Goal: Transaction & Acquisition: Purchase product/service

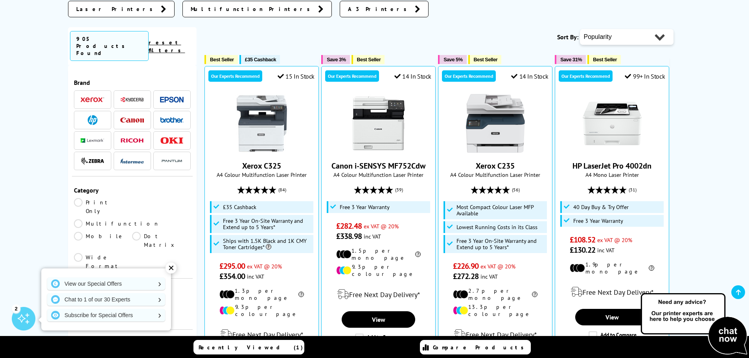
scroll to position [314, 0]
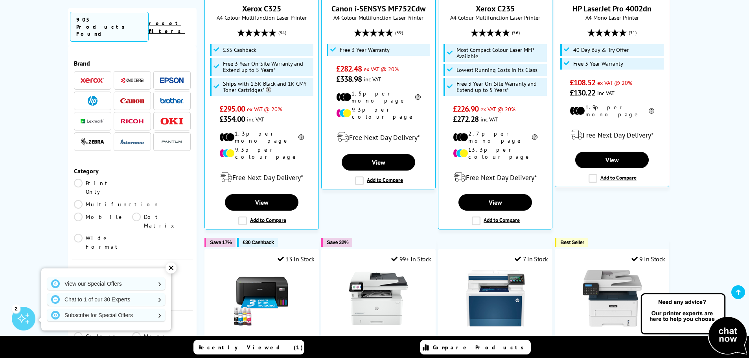
click at [171, 269] on div "✕" at bounding box center [170, 268] width 11 height 11
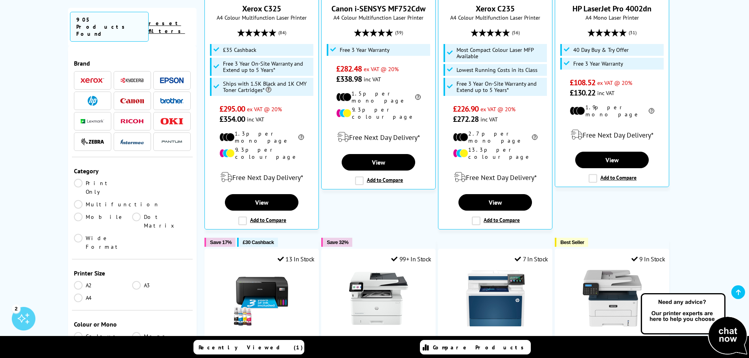
drag, startPoint x: 81, startPoint y: 244, endPoint x: 75, endPoint y: 245, distance: 5.9
click at [81, 294] on link "A4" at bounding box center [103, 298] width 59 height 9
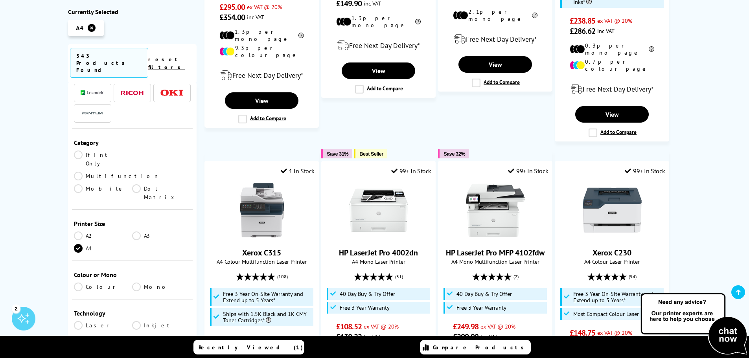
scroll to position [118, 0]
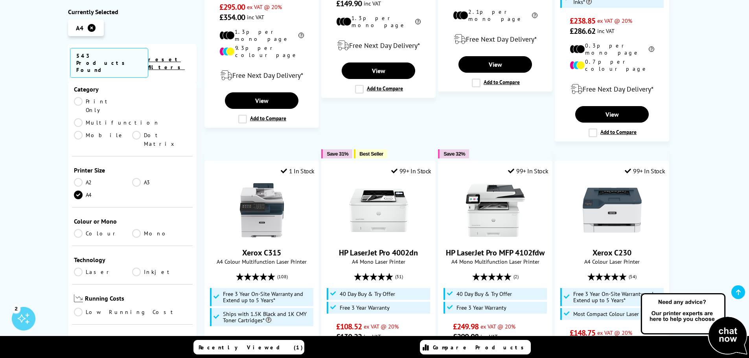
click at [90, 229] on link "Colour" at bounding box center [103, 233] width 59 height 9
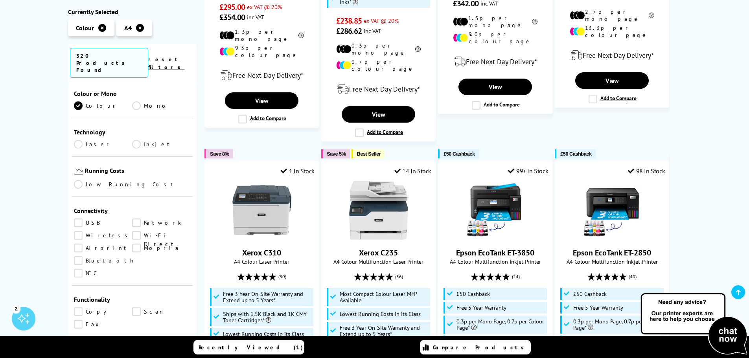
scroll to position [236, 0]
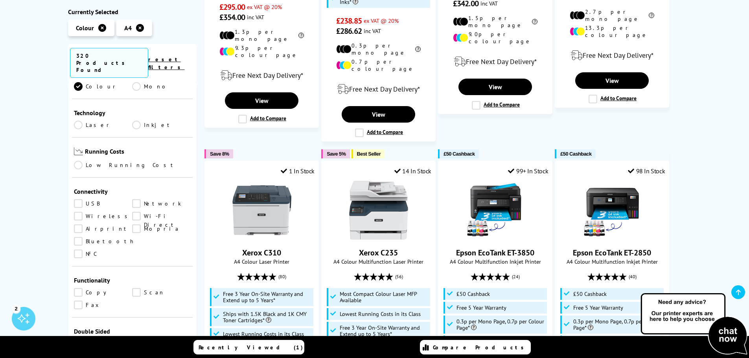
click at [84, 225] on link "Airprint" at bounding box center [103, 229] width 59 height 9
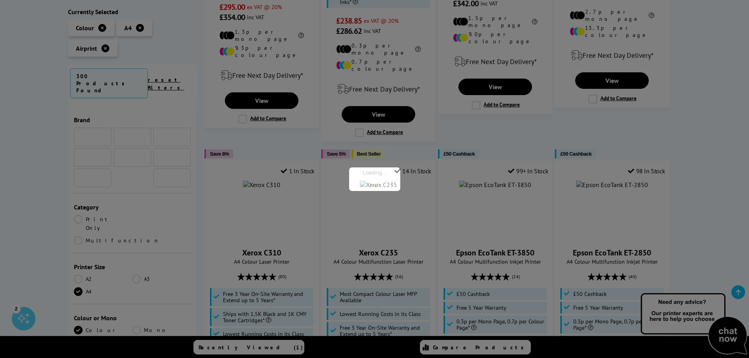
scroll to position [236, 0]
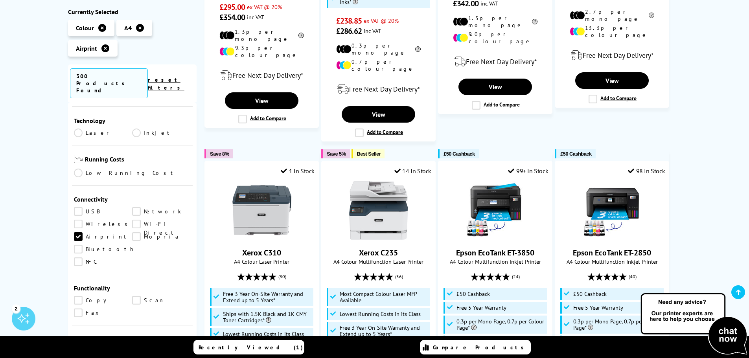
click at [86, 220] on link "Wireless" at bounding box center [103, 224] width 59 height 9
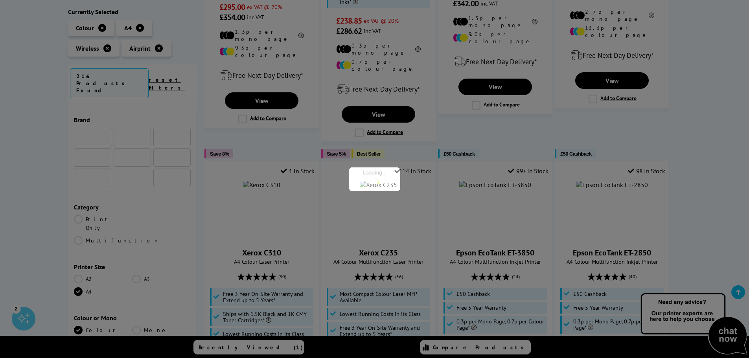
scroll to position [236, 0]
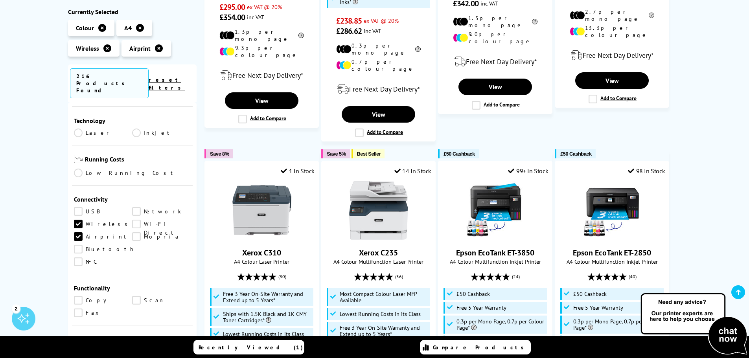
click at [130, 207] on link "USB" at bounding box center [103, 211] width 59 height 9
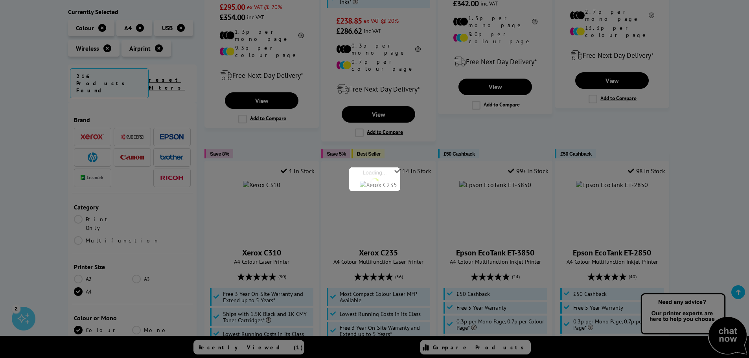
scroll to position [236, 0]
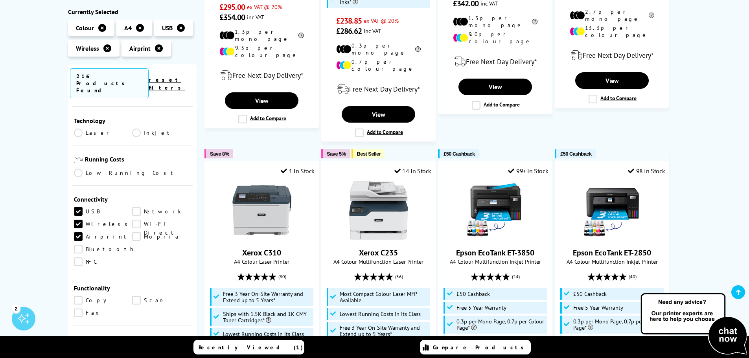
click at [76, 207] on link "USB" at bounding box center [103, 211] width 59 height 9
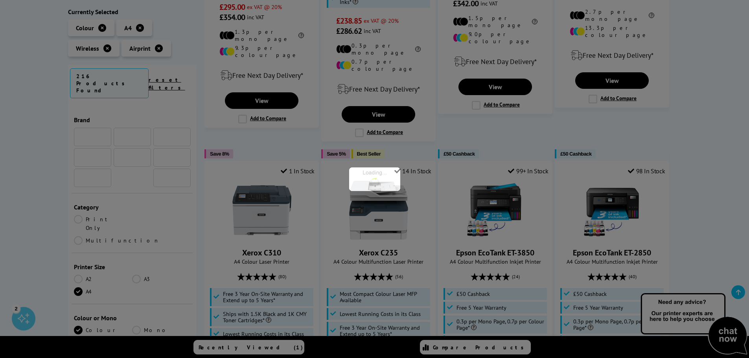
scroll to position [236, 0]
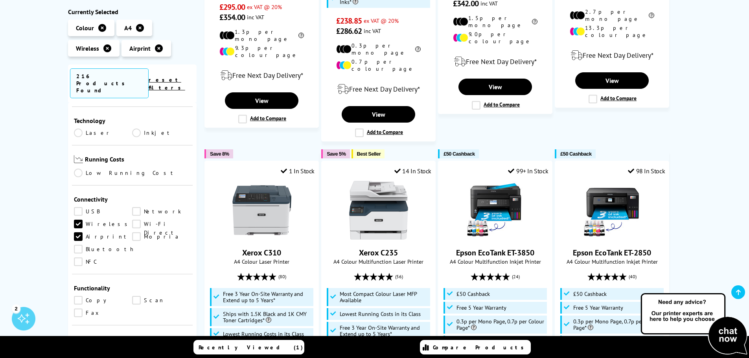
click at [134, 207] on link "Network" at bounding box center [161, 211] width 59 height 9
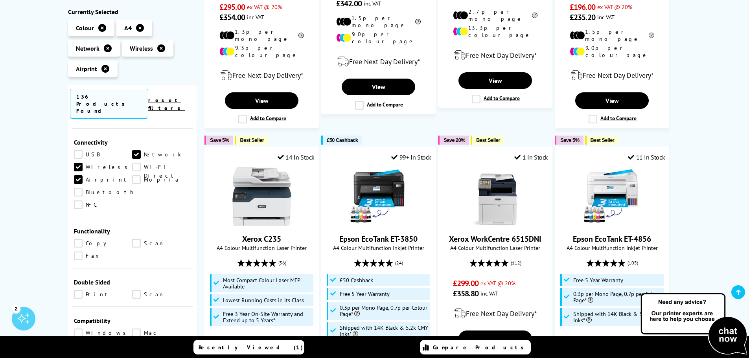
scroll to position [314, 0]
click at [142, 238] on link "Scan" at bounding box center [161, 242] width 59 height 9
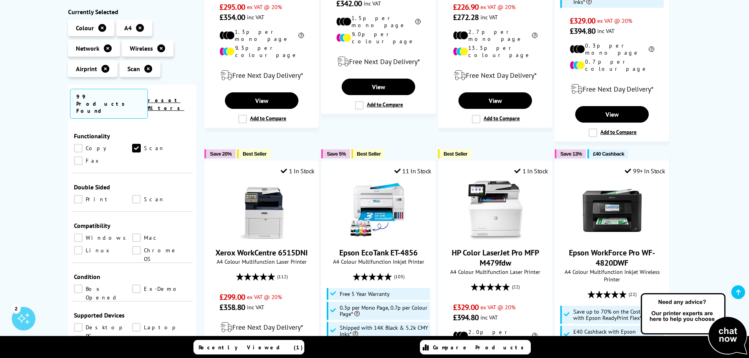
scroll to position [393, 0]
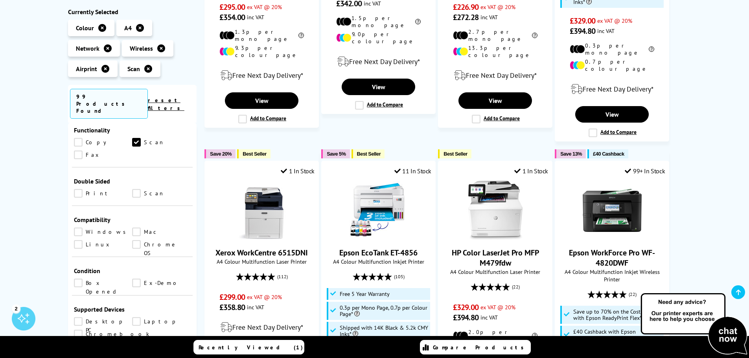
click at [80, 189] on link "Print" at bounding box center [103, 193] width 59 height 9
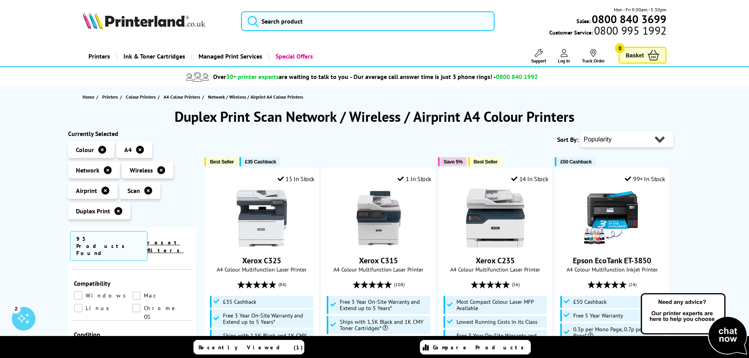
click at [608, 140] on select "Popularity Rating Price - Low to High Price - High to Low Running Costs - Low t…" at bounding box center [627, 140] width 94 height 16
click at [615, 140] on select "Popularity Rating Price - Low to High Price - High to Low Running Costs - Low t…" at bounding box center [627, 140] width 94 height 16
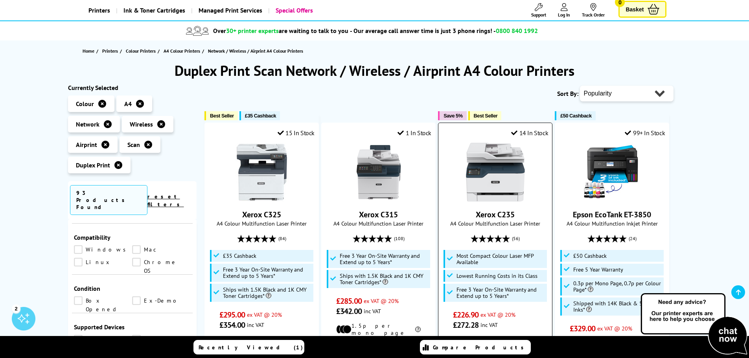
scroll to position [118, 0]
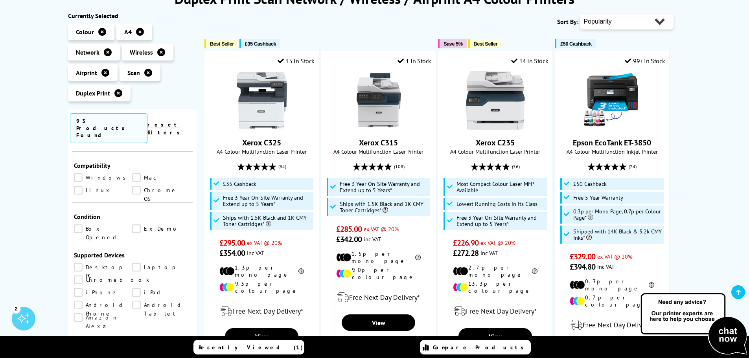
click at [622, 22] on select "Popularity Rating Price - Low to High Price - High to Low Running Costs - Low t…" at bounding box center [627, 22] width 94 height 16
select select "Price Ascending"
click at [580, 14] on select "Popularity Rating Price - Low to High Price - High to Low Running Costs - Low t…" at bounding box center [627, 22] width 94 height 16
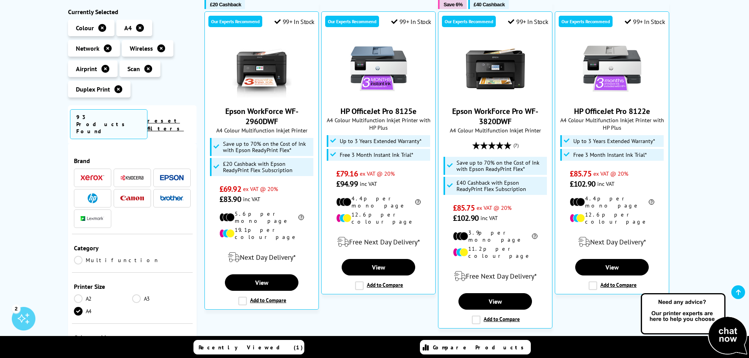
scroll to position [118, 0]
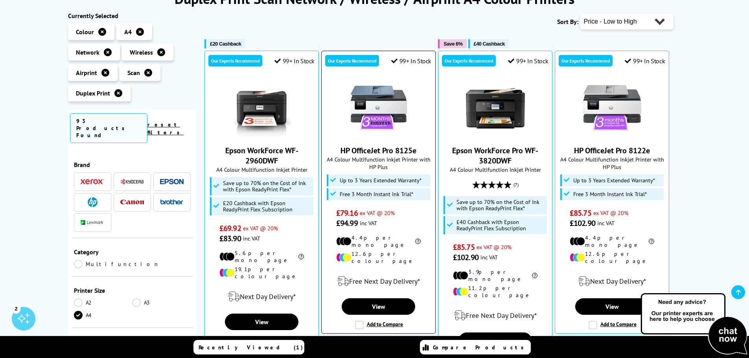
click at [358, 149] on link "HP OfficeJet Pro 8125e" at bounding box center [378, 150] width 76 height 10
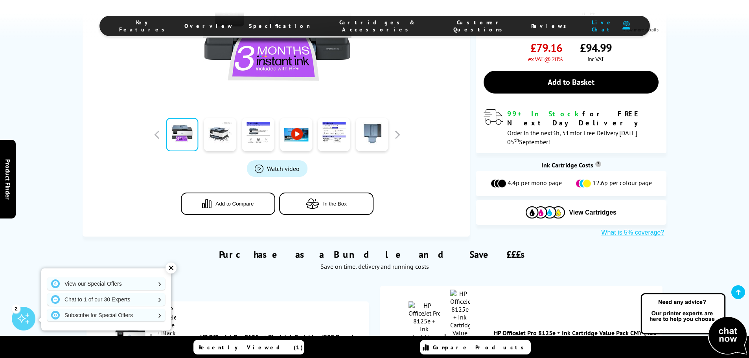
scroll to position [275, 0]
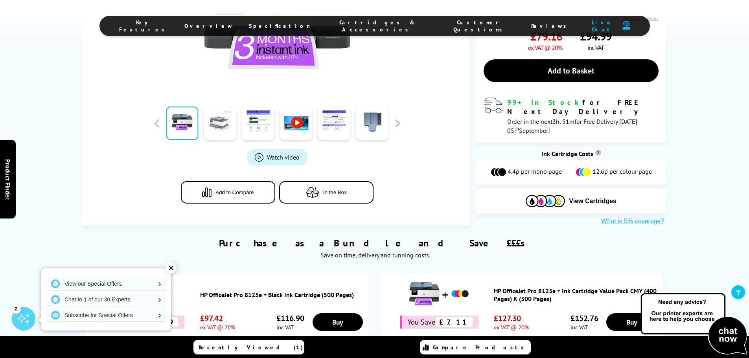
drag, startPoint x: 213, startPoint y: 123, endPoint x: 207, endPoint y: 128, distance: 7.6
click at [213, 123] on link at bounding box center [220, 123] width 32 height 33
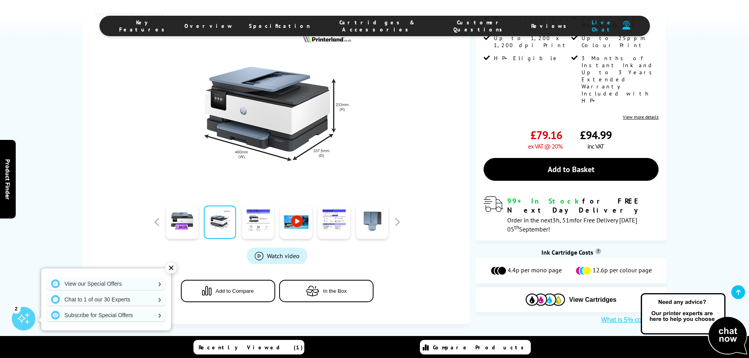
scroll to position [157, 0]
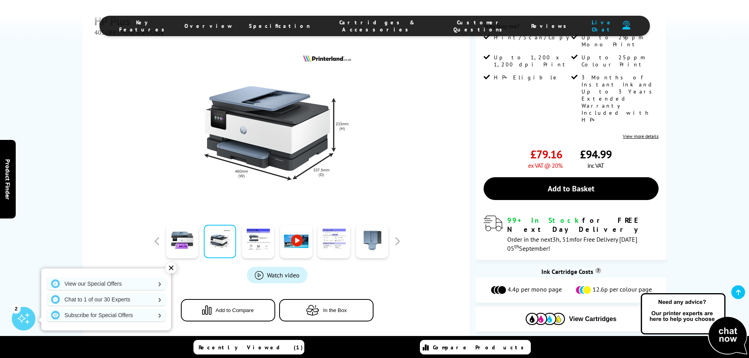
click at [342, 231] on link at bounding box center [334, 241] width 32 height 33
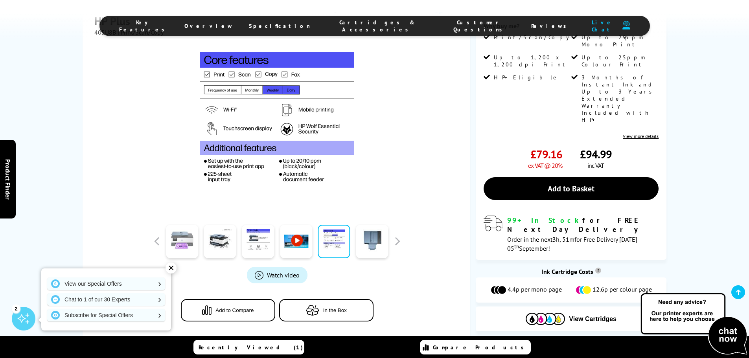
click at [171, 228] on link at bounding box center [182, 241] width 32 height 33
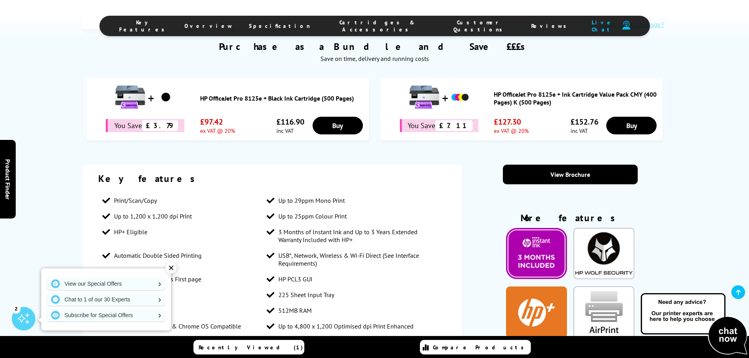
scroll to position [550, 0]
